Goal: Transaction & Acquisition: Obtain resource

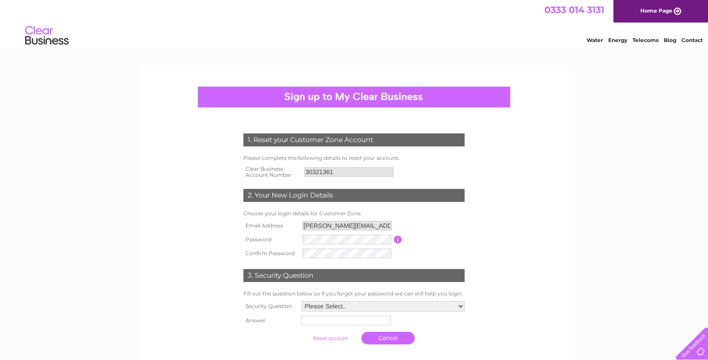
click at [397, 239] on input "button" at bounding box center [398, 240] width 8 height 8
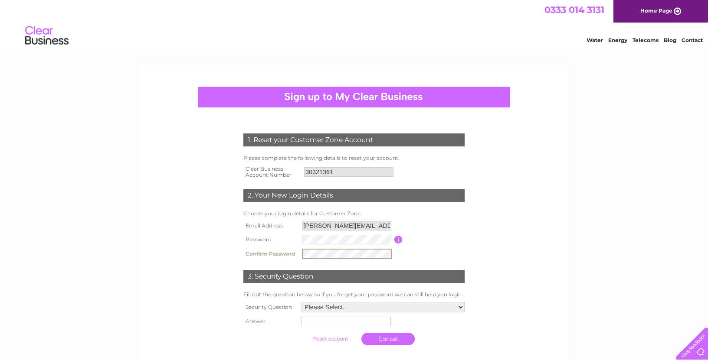
scroll to position [29, 0]
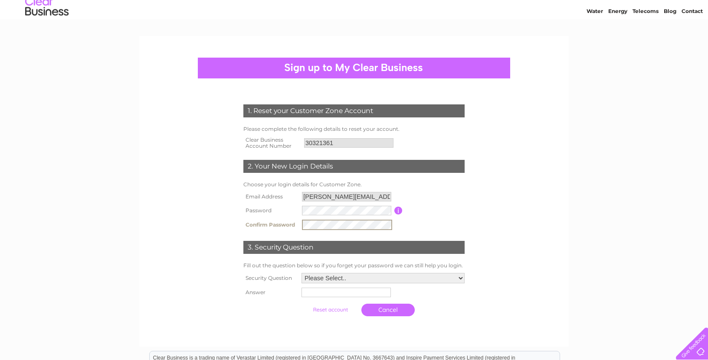
click at [460, 277] on select "Please Select.. In what town or city was your first job? In what town or city d…" at bounding box center [382, 278] width 163 height 10
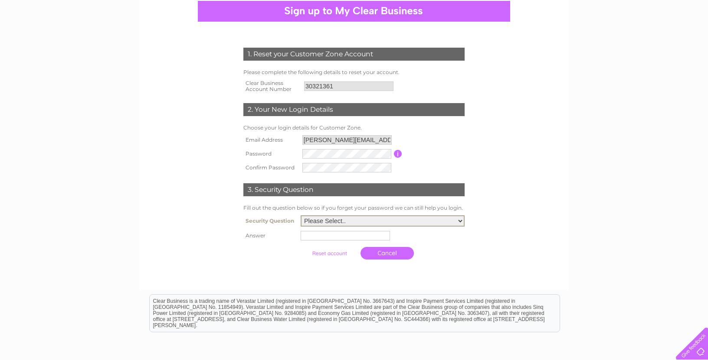
scroll to position [86, 0]
click at [461, 221] on select "Please Select.. In what town or city was your first job? In what town or city d…" at bounding box center [383, 220] width 164 height 11
select select "5"
click at [301, 215] on select "Please Select.. In what town or city was your first job? In what town or city d…" at bounding box center [383, 220] width 164 height 11
click at [312, 236] on input "text" at bounding box center [345, 236] width 89 height 10
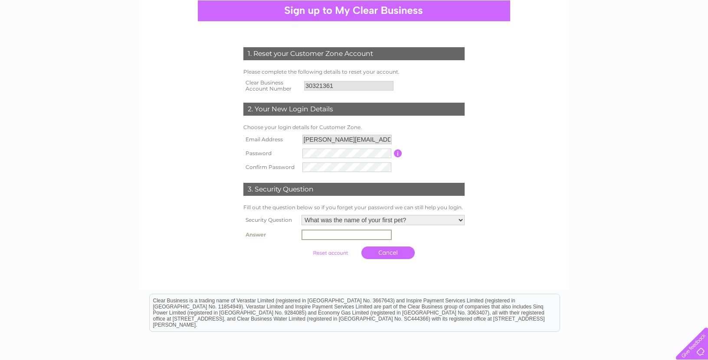
type input "Juno"
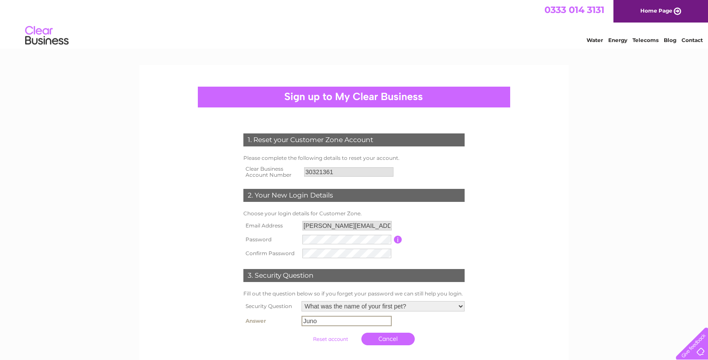
scroll to position [88, 0]
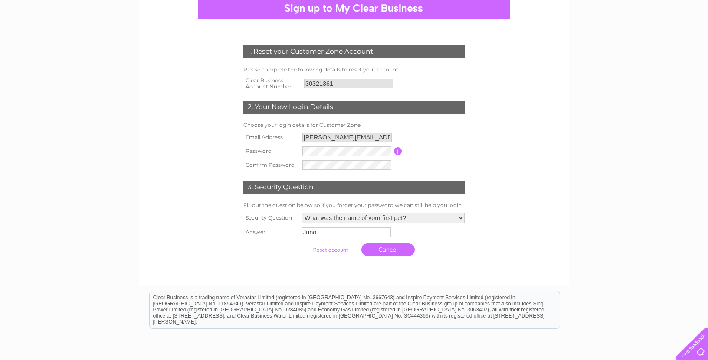
click at [546, 172] on form "1. Reset your Customer Zone Account Please complete the following details to re…" at bounding box center [353, 153] width 413 height 250
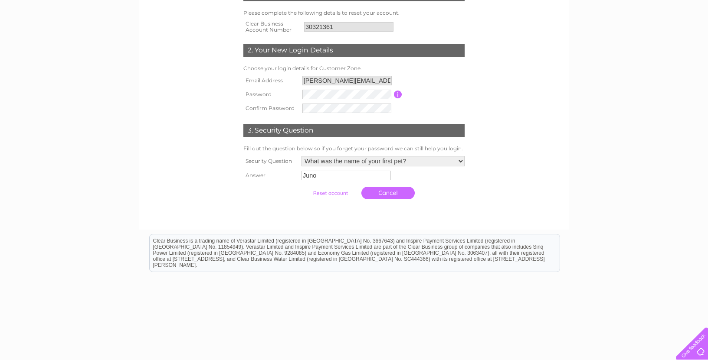
scroll to position [146, 0]
click at [334, 193] on input "submit" at bounding box center [330, 193] width 53 height 12
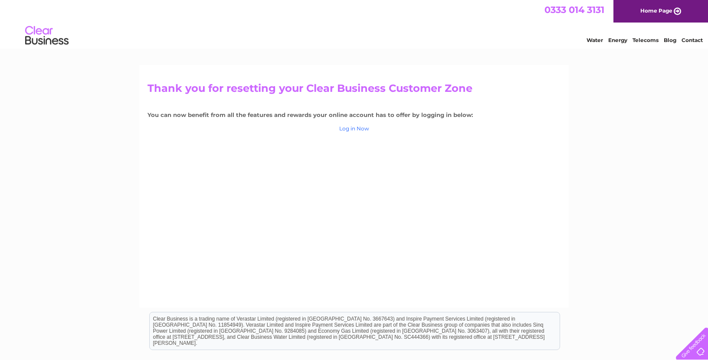
click at [349, 130] on link "Log in Now" at bounding box center [354, 128] width 30 height 7
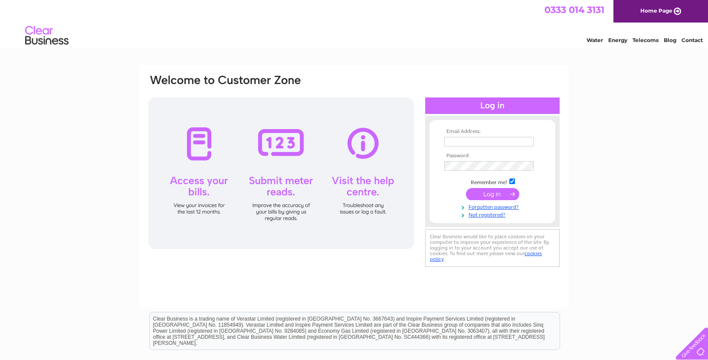
type input "neil@figmentcoffee.com"
click at [481, 194] on input "submit" at bounding box center [492, 194] width 53 height 12
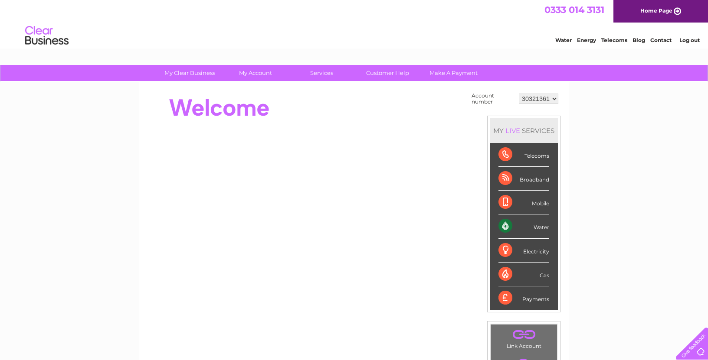
scroll to position [60, 0]
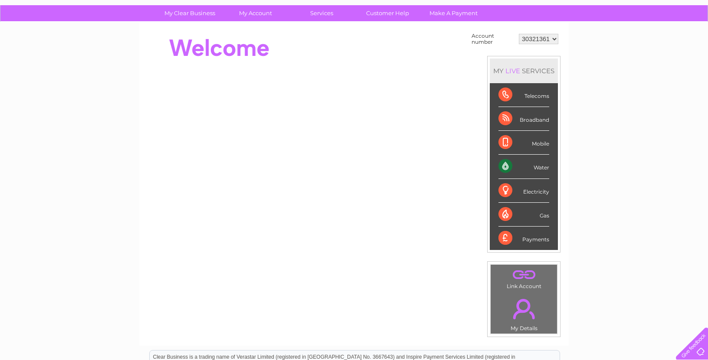
click at [504, 166] on div "Water" at bounding box center [523, 167] width 51 height 24
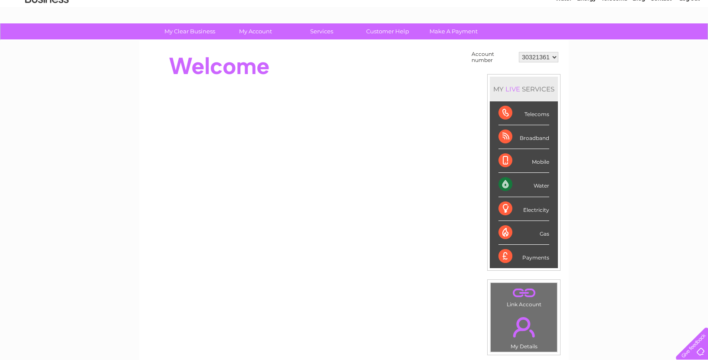
scroll to position [31, 0]
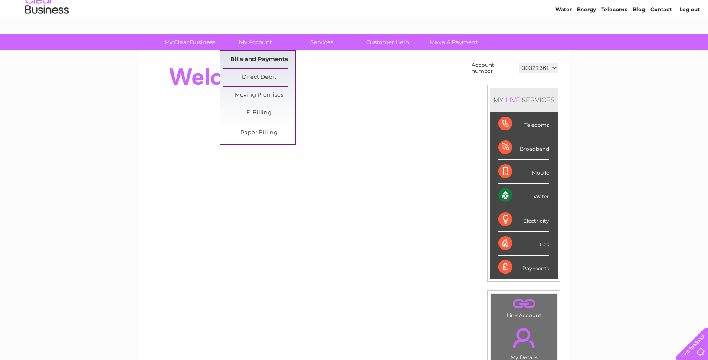
click at [261, 58] on link "Bills and Payments" at bounding box center [259, 59] width 72 height 17
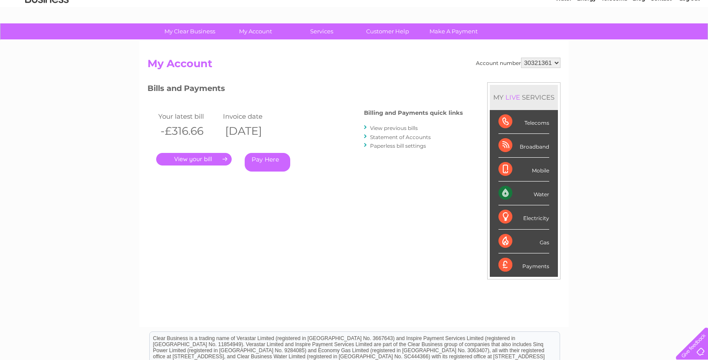
scroll to position [73, 0]
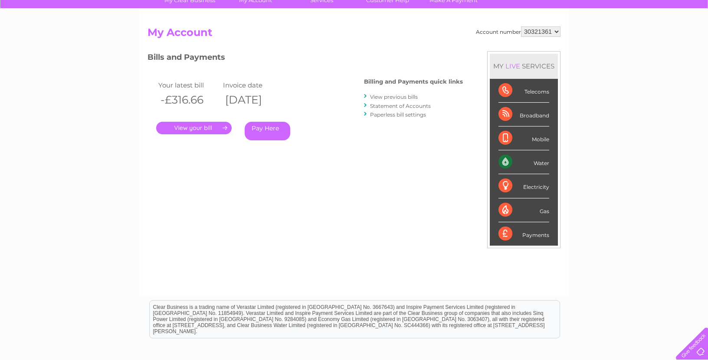
click at [199, 128] on link "." at bounding box center [193, 128] width 75 height 13
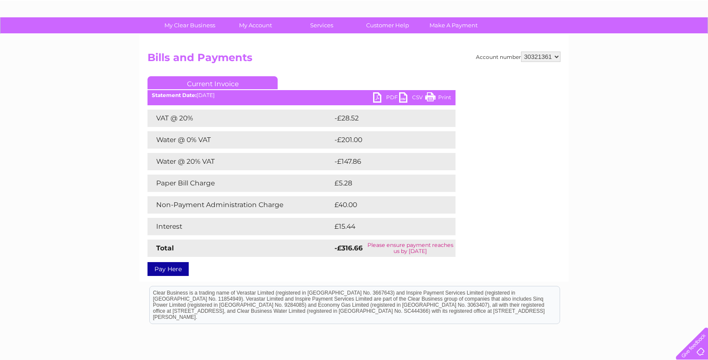
scroll to position [47, 0]
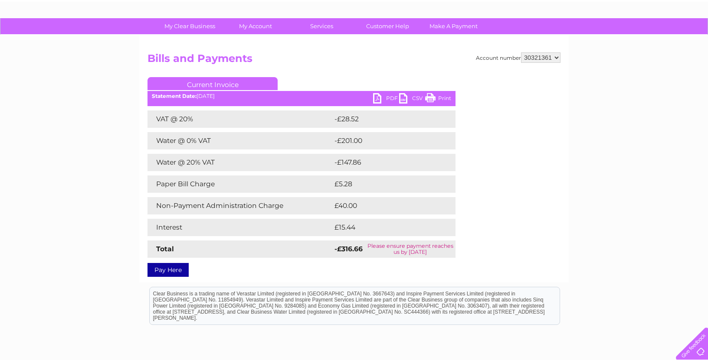
click at [391, 64] on h2 "Bills and Payments" at bounding box center [353, 60] width 413 height 16
click at [213, 84] on link "Current Invoice" at bounding box center [212, 83] width 130 height 13
click at [376, 98] on link "PDF" at bounding box center [386, 99] width 26 height 13
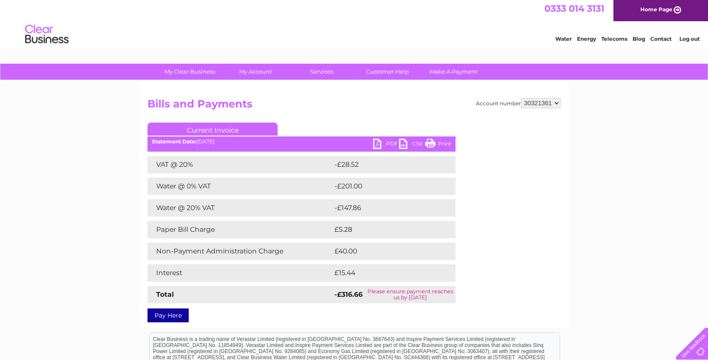
scroll to position [2, 0]
